Goal: Book appointment/travel/reservation

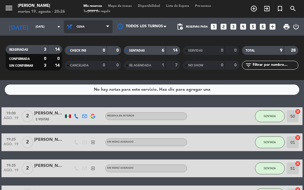
click at [99, 27] on span "Cena" at bounding box center [88, 26] width 49 height 13
click at [53, 72] on div "RESERVADAS 3 14 CONFIRMADA 0 0 SIN CONFIRMAR 3 14" at bounding box center [33, 58] width 59 height 33
click at [50, 73] on div "RESERVADAS 3 14 CONFIRMADA 0 0 SIN CONFIRMAR 3 14" at bounding box center [33, 58] width 59 height 33
click at [72, 104] on div "No hay notas para este servicio. Haz clic para agregar una 19:00 [DATE] 2 [PERS…" at bounding box center [152, 135] width 304 height 110
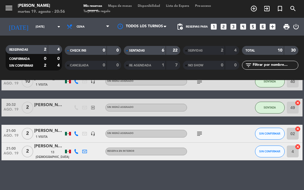
scroll to position [154, 0]
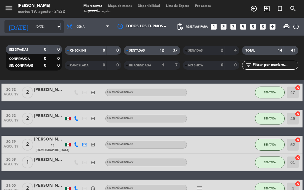
click at [55, 25] on icon "arrow_drop_down" at bounding box center [58, 26] width 7 height 7
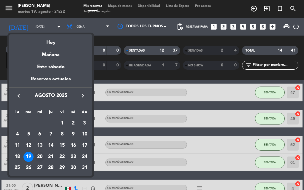
click at [40, 158] on div "20" at bounding box center [40, 157] width 10 height 10
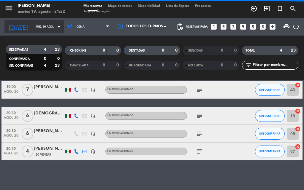
scroll to position [26, 0]
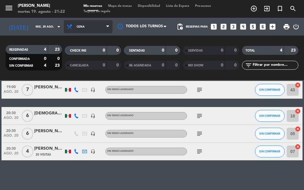
click at [76, 25] on span "Cena" at bounding box center [80, 26] width 8 height 3
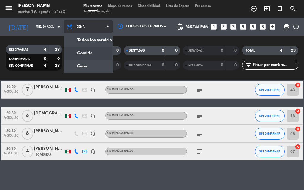
click at [77, 52] on div "menu [PERSON_NAME][DATE] 19. agosto - 21:22 Mis reservas Mapa de mesas Disponib…" at bounding box center [152, 40] width 304 height 80
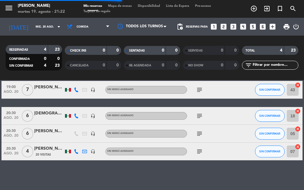
scroll to position [9, 0]
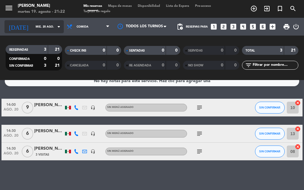
click at [46, 28] on input "mié. 20 ago." at bounding box center [52, 26] width 39 height 9
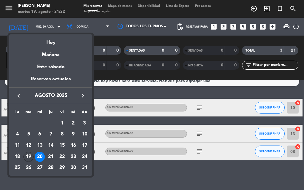
click at [27, 157] on div "19" at bounding box center [28, 157] width 10 height 10
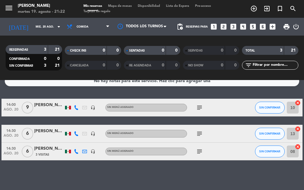
type input "[DATE]"
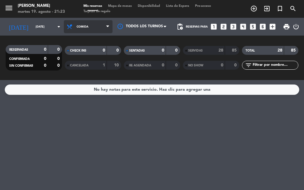
click at [84, 31] on span "Comida" at bounding box center [88, 26] width 49 height 13
click at [67, 68] on div "menu [PERSON_NAME][DATE] 19. agosto - 21:23 Mis reservas Mapa de mesas Disponib…" at bounding box center [152, 40] width 304 height 80
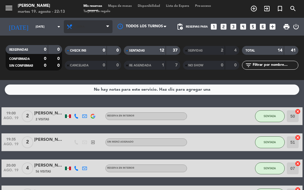
click at [76, 28] on span "Cena" at bounding box center [80, 26] width 8 height 3
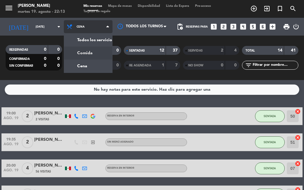
click at [86, 54] on div "menu [PERSON_NAME][DATE] 19. agosto - 22:13 Mis reservas Mapa de mesas Disponib…" at bounding box center [152, 40] width 304 height 80
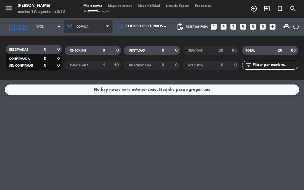
drag, startPoint x: 93, startPoint y: 34, endPoint x: 95, endPoint y: 31, distance: 3.3
click at [93, 34] on div "Todos los servicios Comida Cena Comida Todos los servicios Comida Cena" at bounding box center [88, 27] width 49 height 18
click at [96, 29] on span "Comida" at bounding box center [88, 26] width 49 height 13
click at [82, 68] on div "menu [PERSON_NAME][DATE] 19. agosto - 22:13 Mis reservas Mapa de mesas Disponib…" at bounding box center [152, 40] width 304 height 80
